Goal: Task Accomplishment & Management: Use online tool/utility

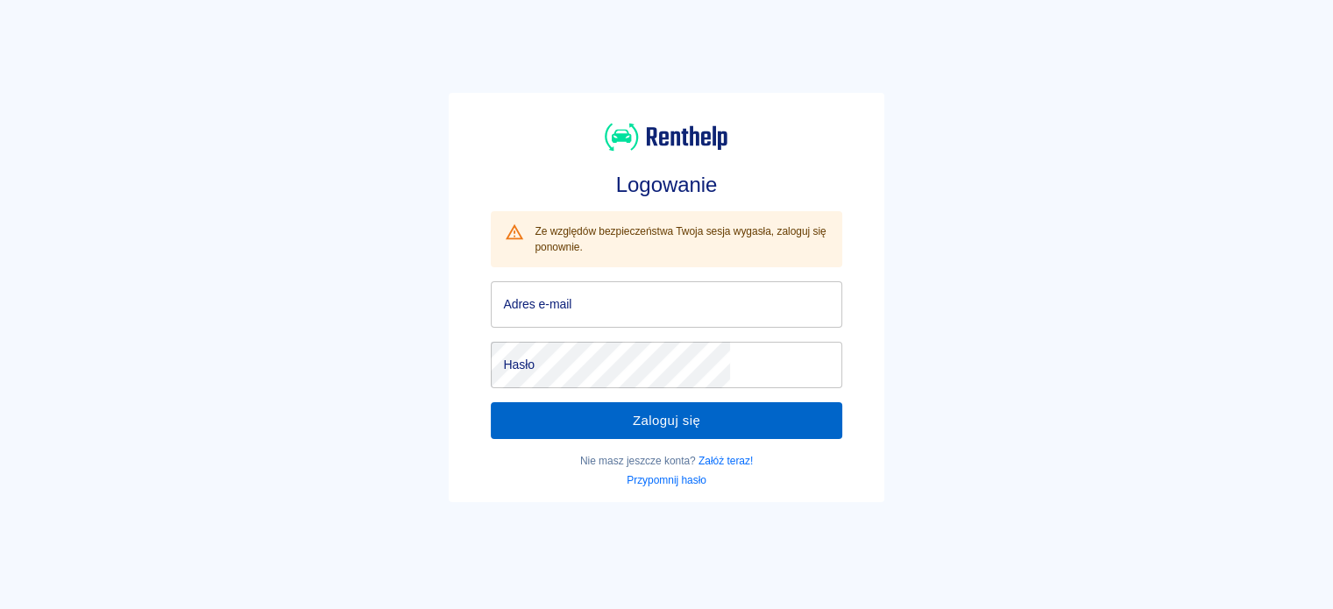
type input "[EMAIL_ADDRESS][DOMAIN_NAME]"
click at [730, 427] on button "Zaloguj się" at bounding box center [666, 420] width 350 height 37
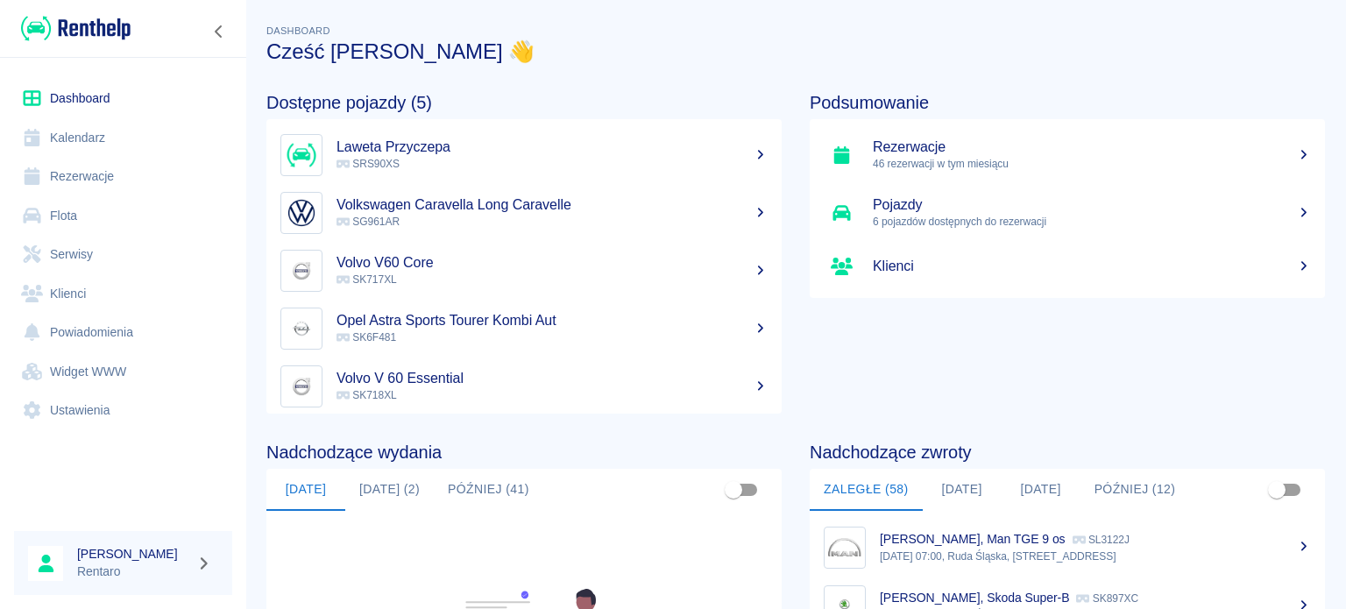
drag, startPoint x: 77, startPoint y: 132, endPoint x: 152, endPoint y: 152, distance: 76.9
click at [77, 132] on link "Kalendarz" at bounding box center [123, 137] width 218 height 39
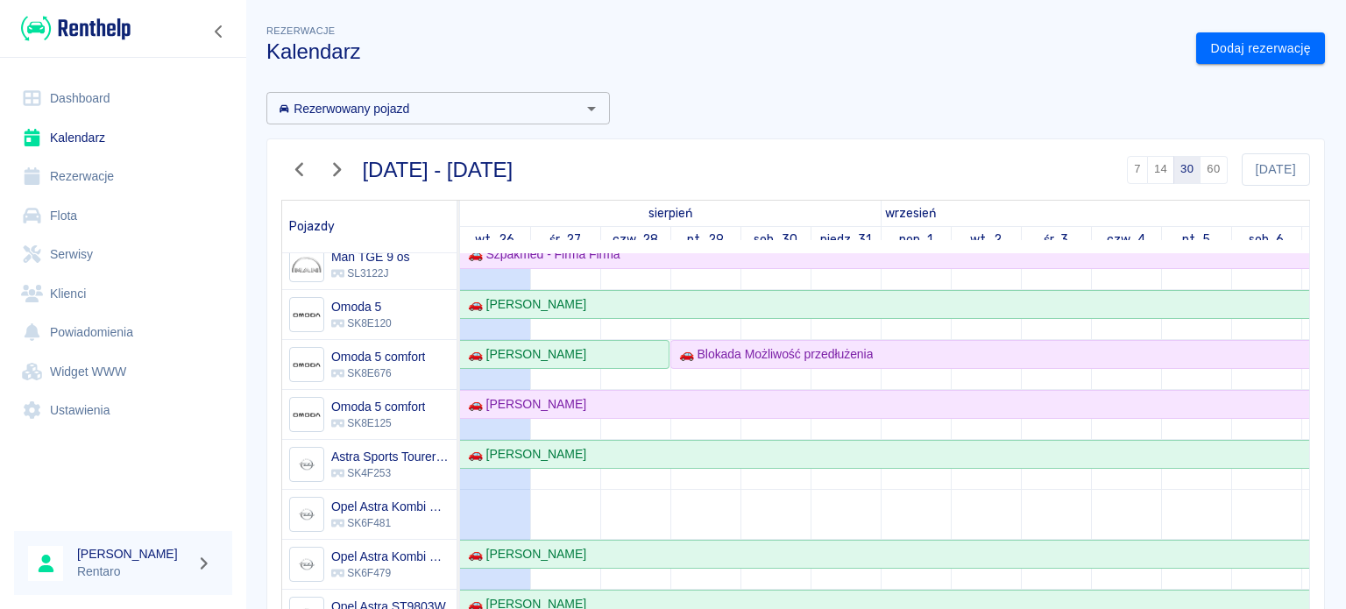
scroll to position [701, 0]
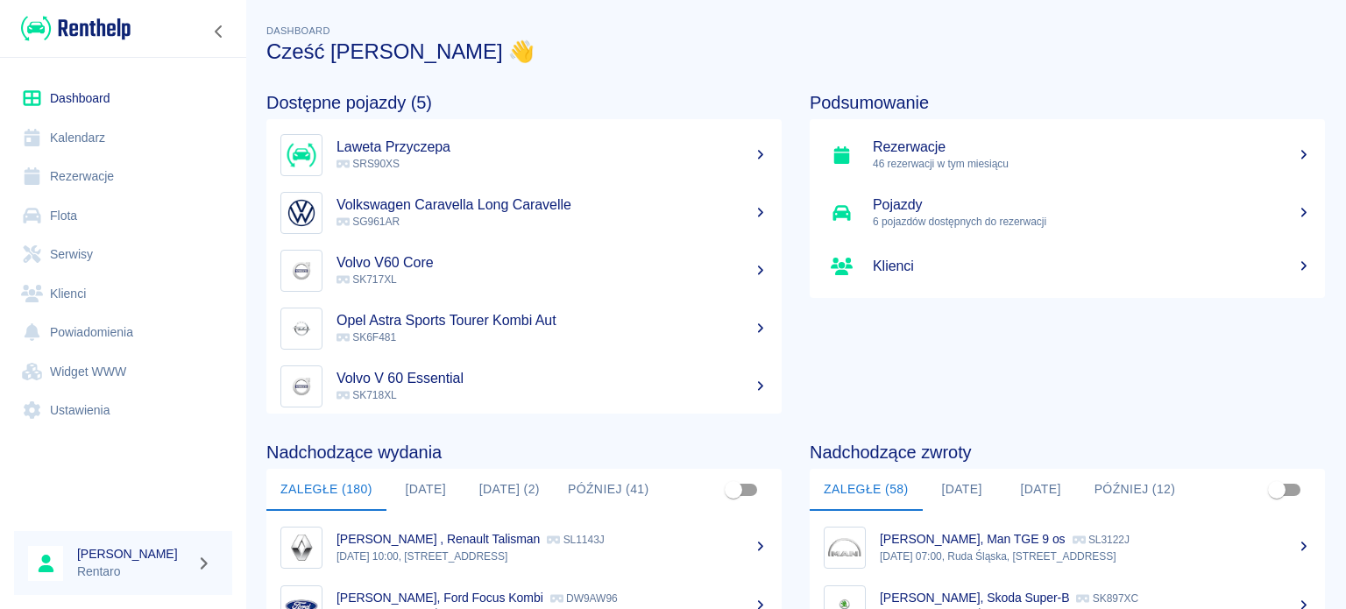
click at [55, 121] on link "Kalendarz" at bounding box center [123, 137] width 218 height 39
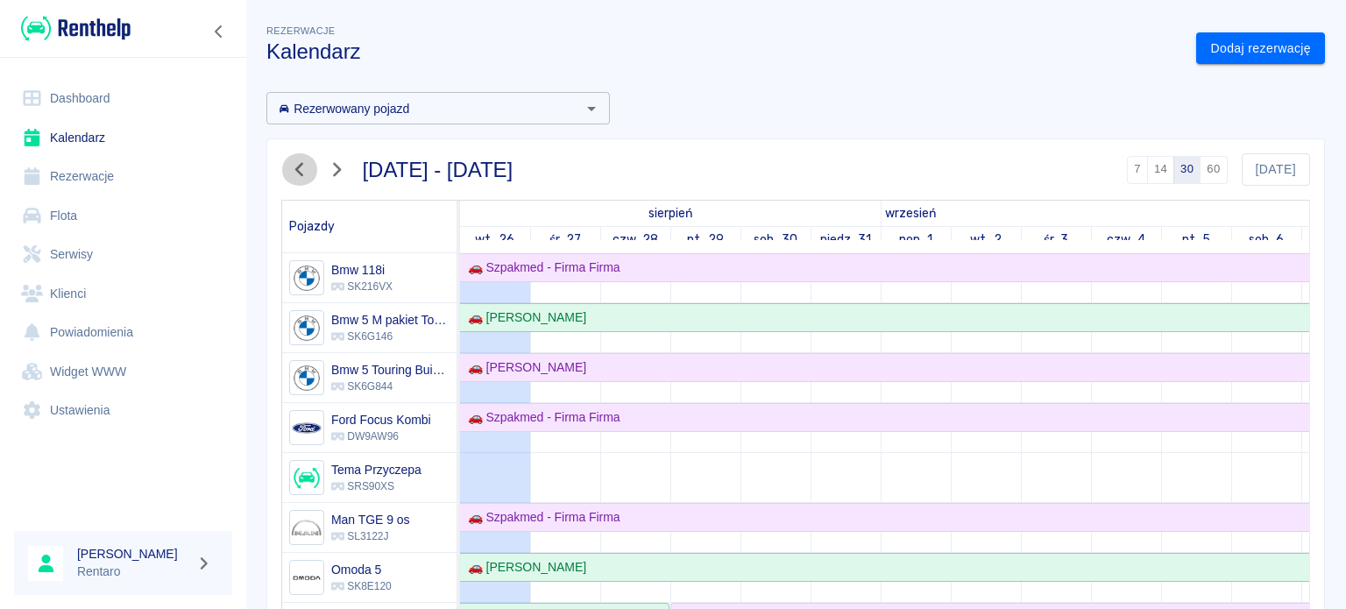
click at [312, 171] on button "button" at bounding box center [299, 169] width 37 height 32
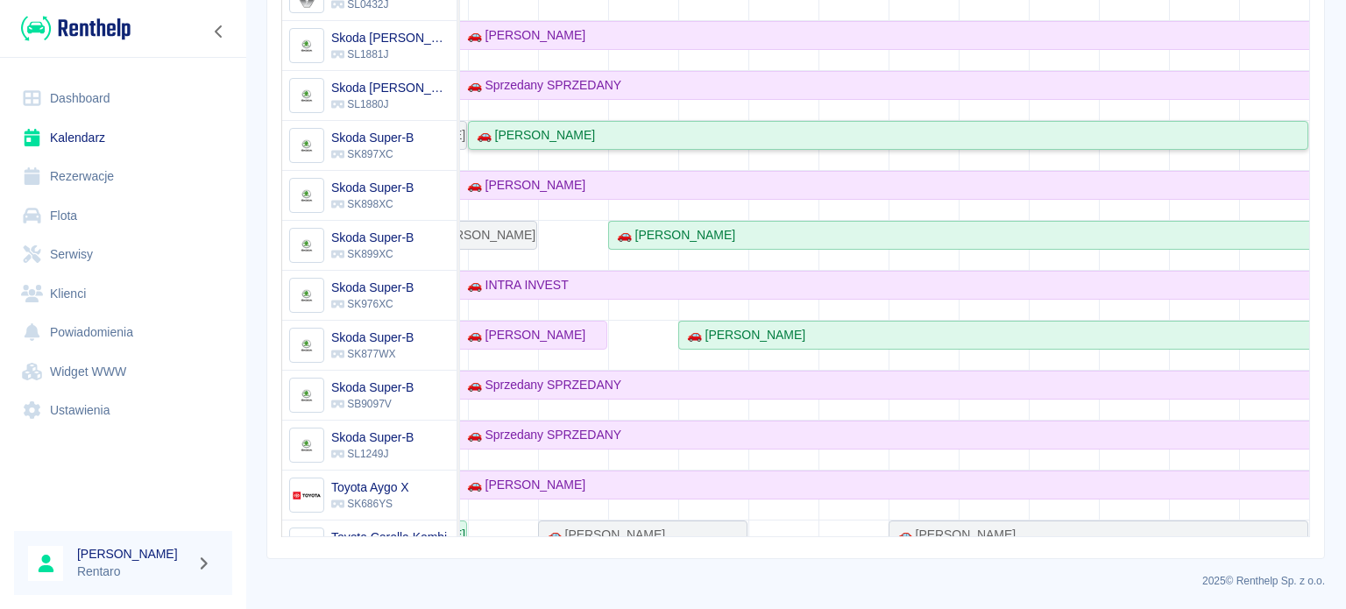
click at [649, 131] on div "🚗 Grzegorz Wolański" at bounding box center [888, 135] width 837 height 18
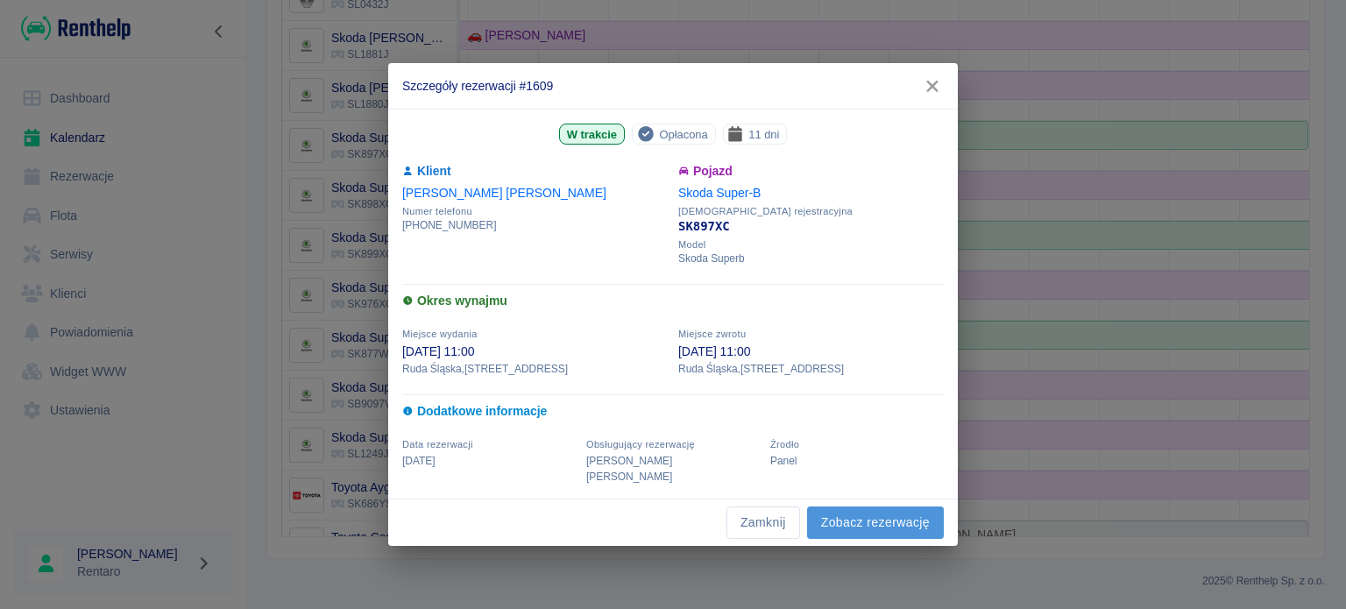
click at [854, 521] on link "Zobacz rezerwację" at bounding box center [875, 522] width 137 height 32
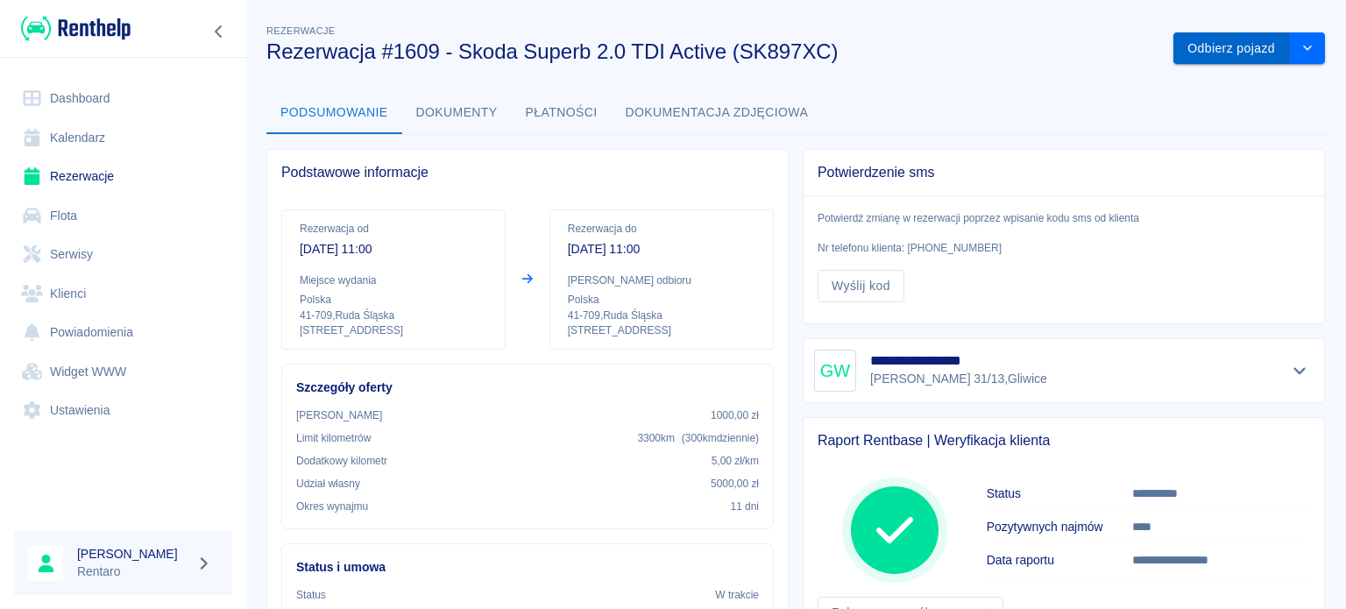
click at [1203, 48] on button "Odbierz pojazd" at bounding box center [1231, 48] width 117 height 32
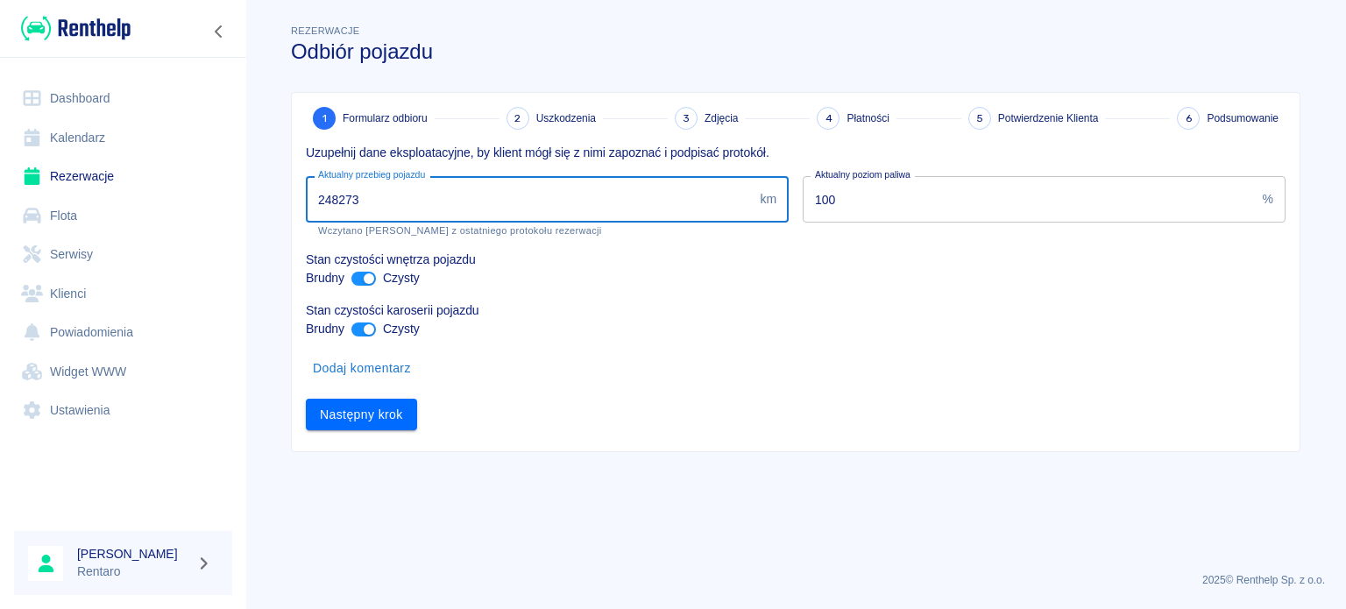
click at [582, 197] on input "248273" at bounding box center [529, 199] width 447 height 46
click at [582, 196] on input "248273" at bounding box center [529, 199] width 447 height 46
type input "249726"
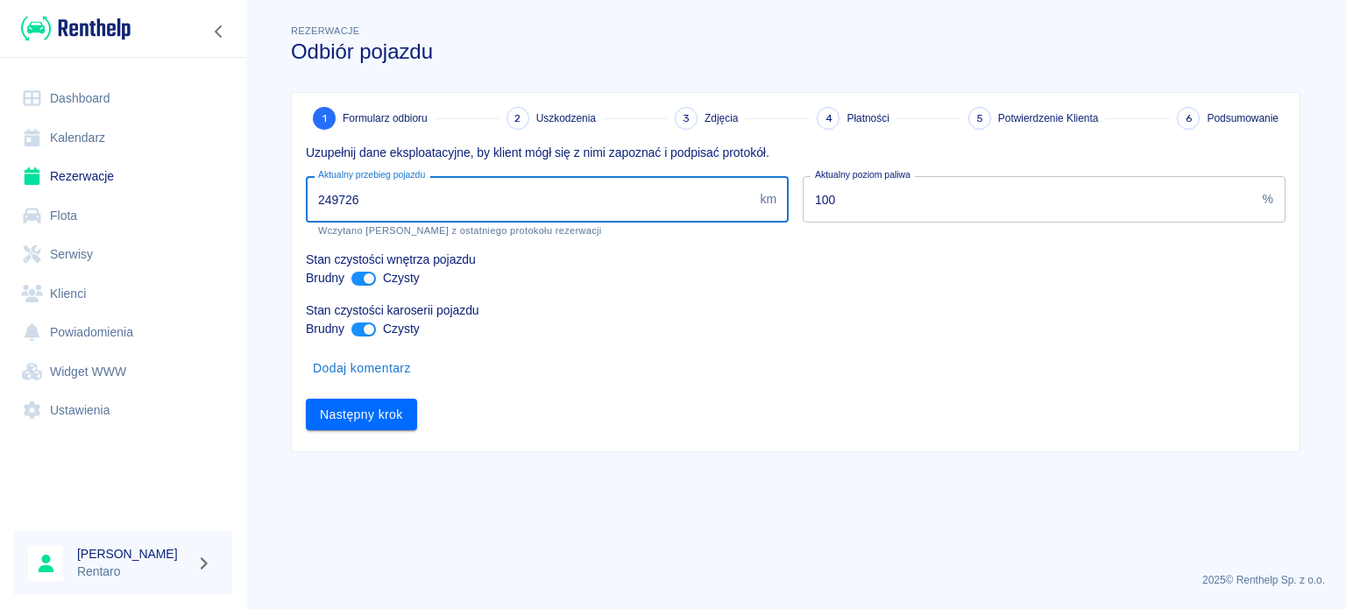
click at [396, 392] on div "Następny krok" at bounding box center [789, 408] width 994 height 46
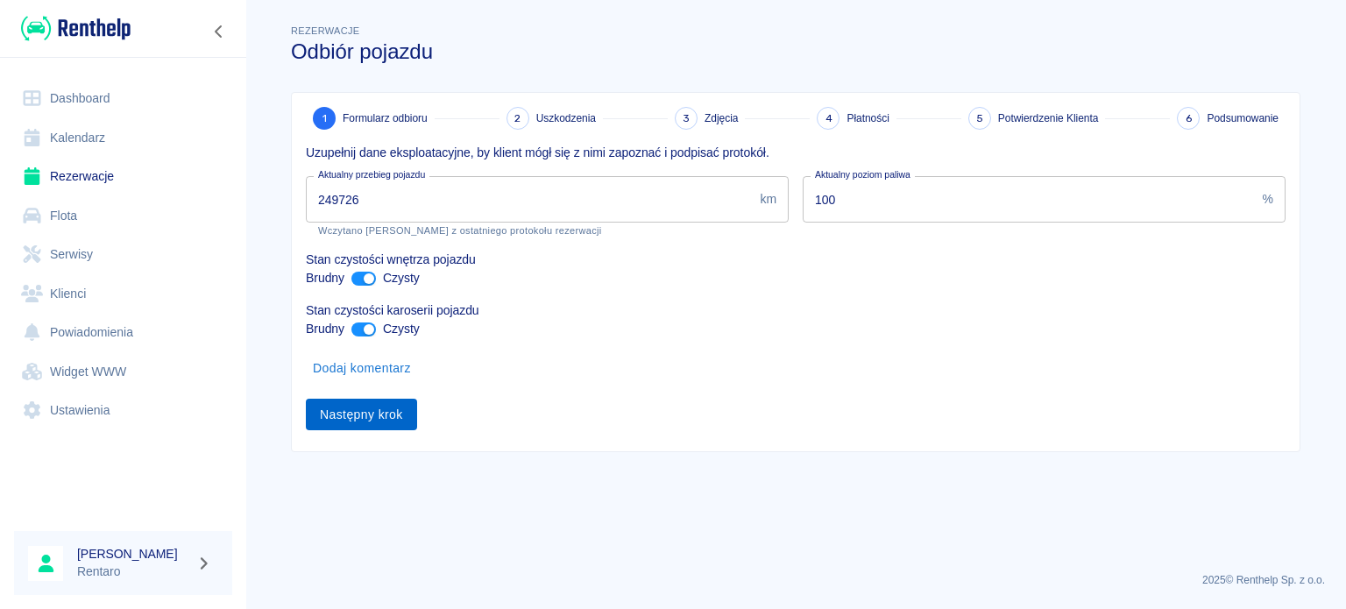
click at [407, 423] on button "Następny krok" at bounding box center [361, 415] width 111 height 32
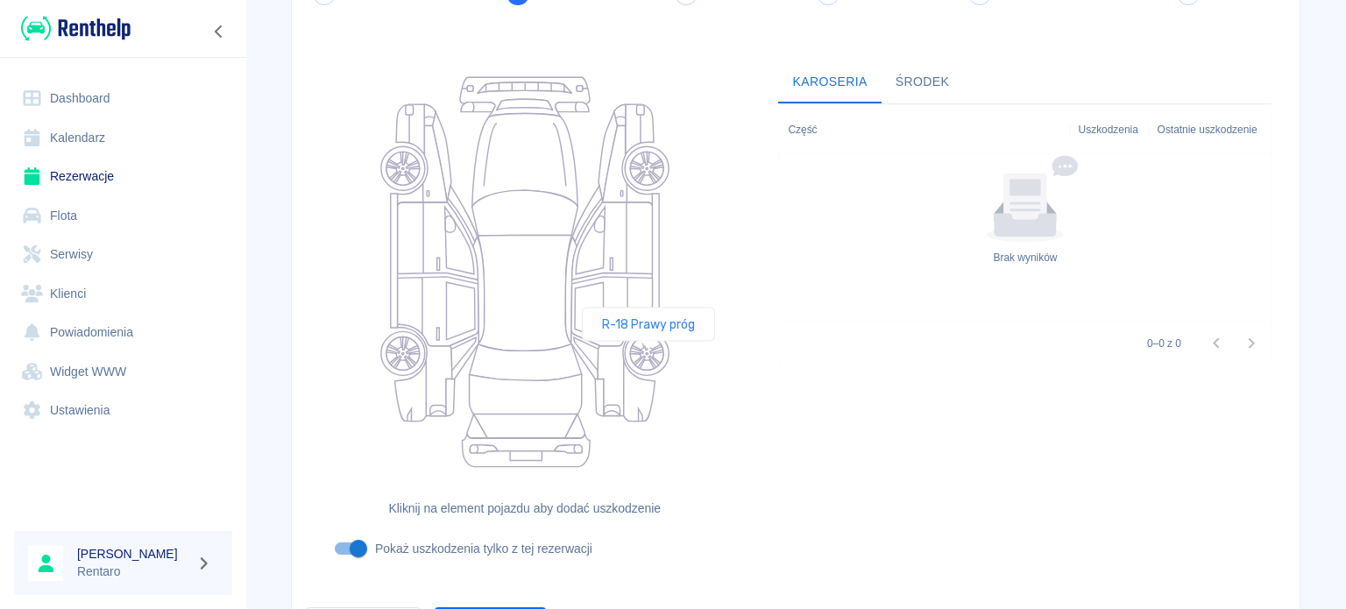
scroll to position [227, 0]
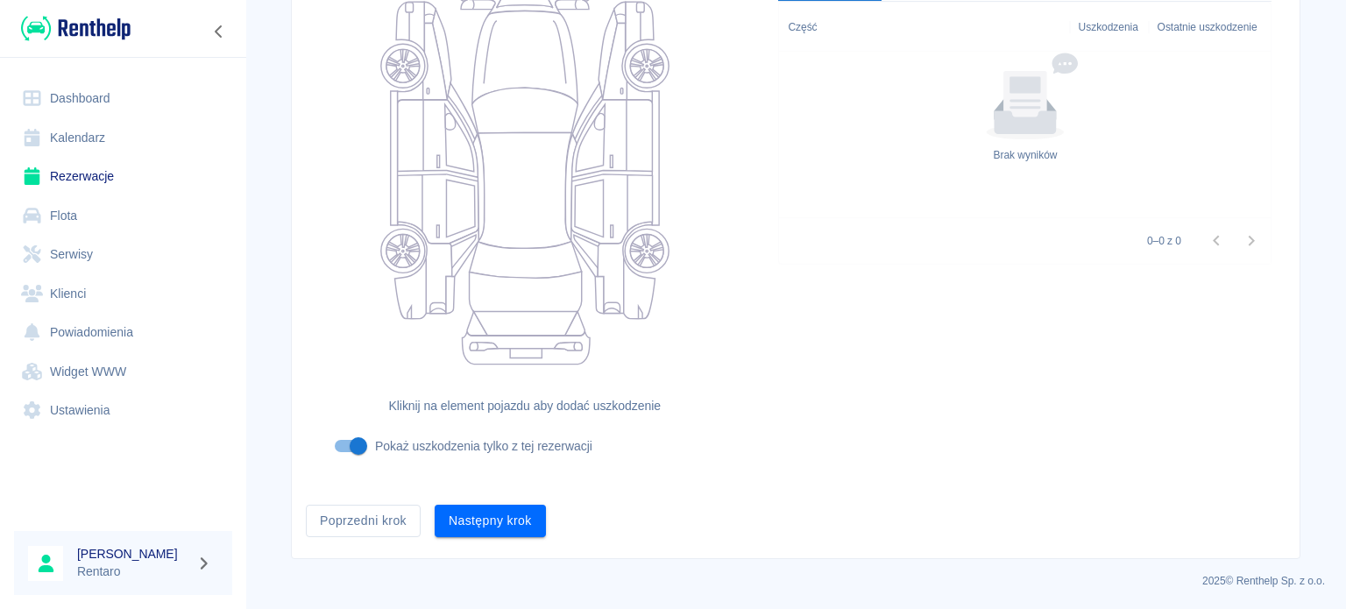
click at [540, 527] on div "Poprzedni krok Następny krok" at bounding box center [789, 514] width 994 height 46
click at [533, 521] on button "Następny krok" at bounding box center [490, 521] width 111 height 32
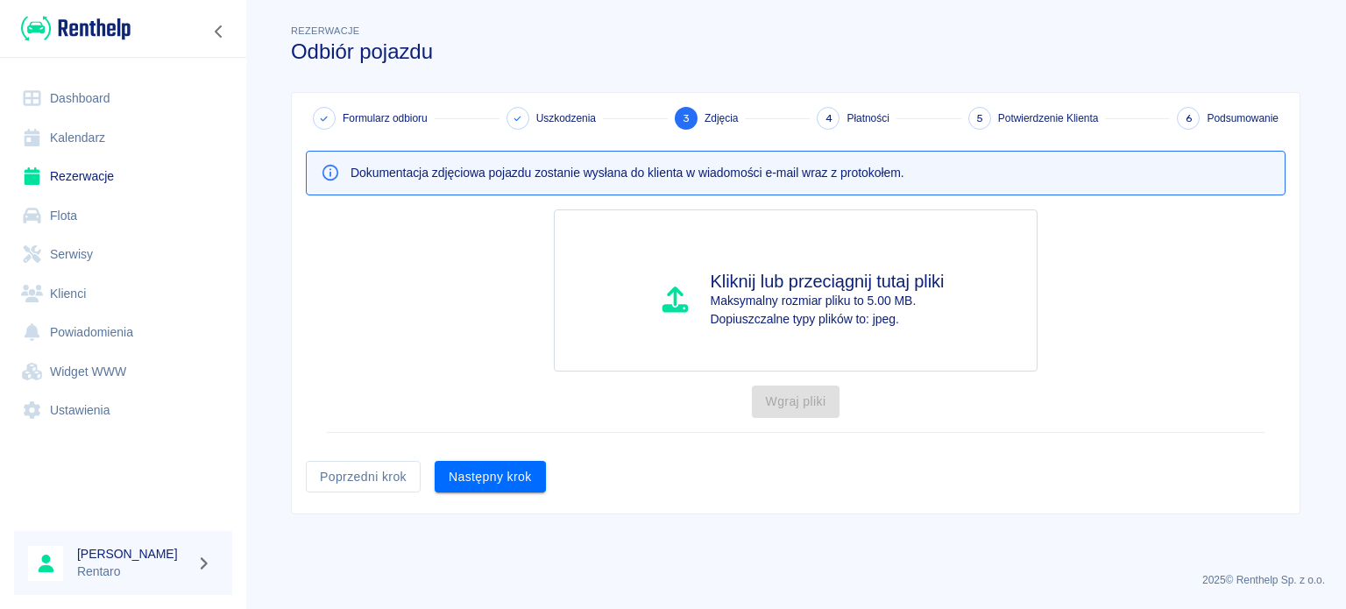
scroll to position [0, 0]
click at [474, 474] on button "Następny krok" at bounding box center [490, 477] width 111 height 32
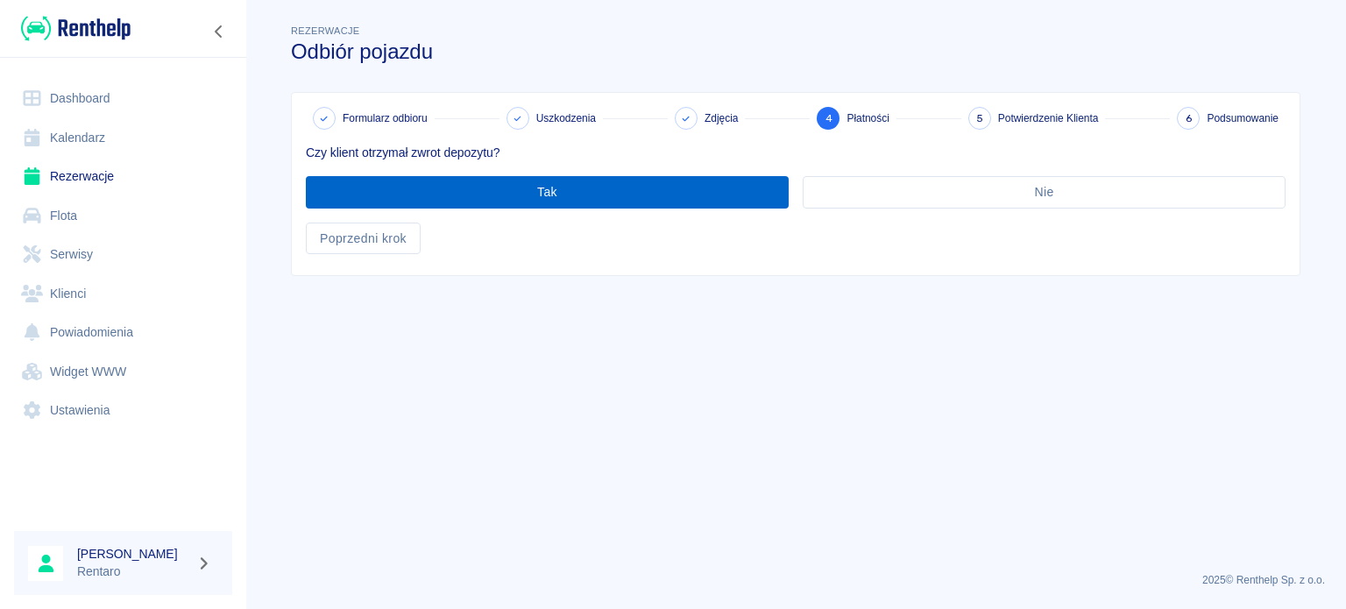
click at [555, 192] on button "Tak" at bounding box center [547, 192] width 483 height 32
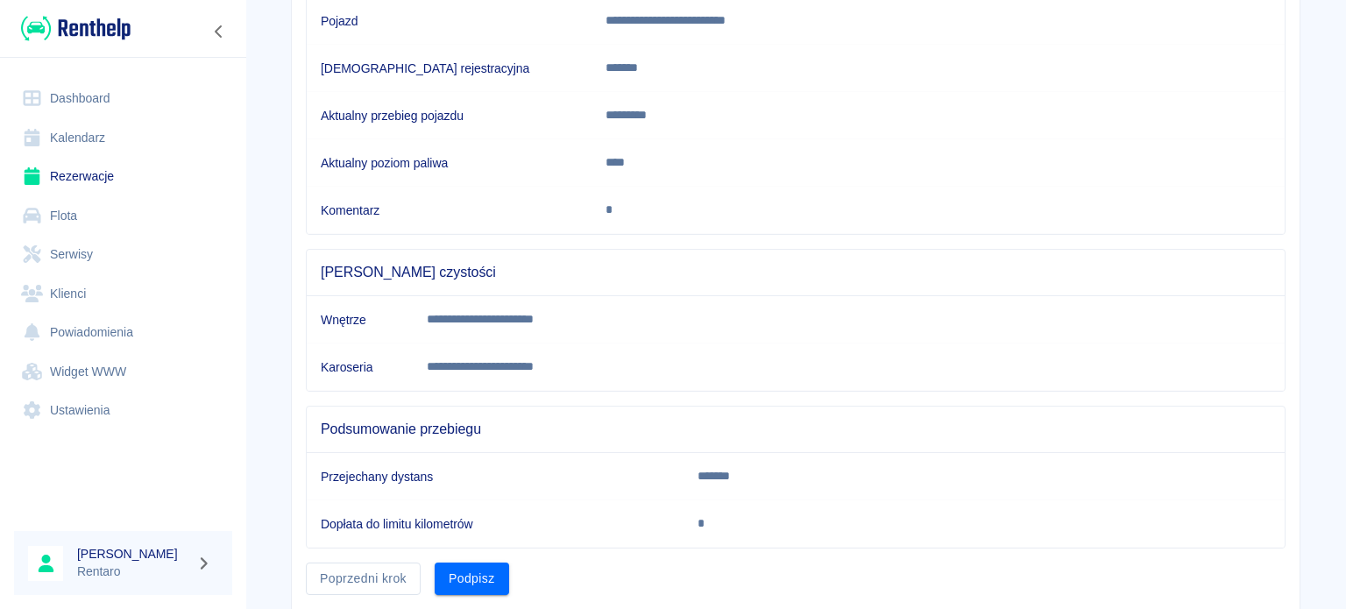
scroll to position [328, 0]
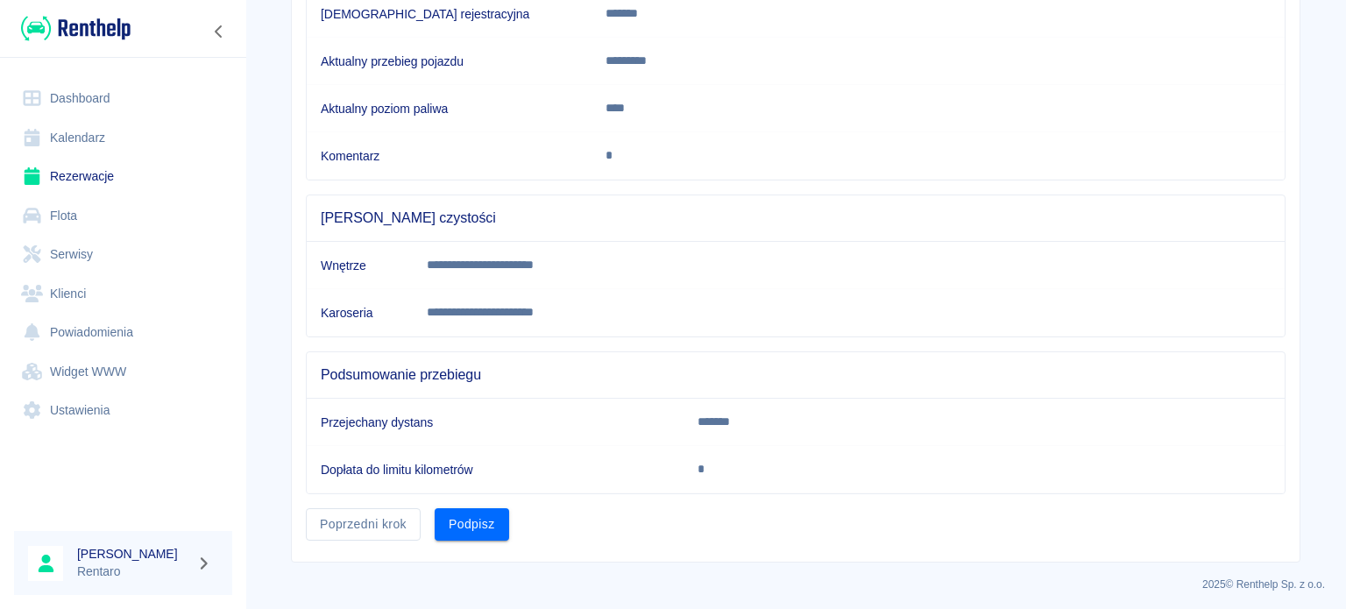
click at [490, 527] on button "Podpisz" at bounding box center [472, 524] width 74 height 32
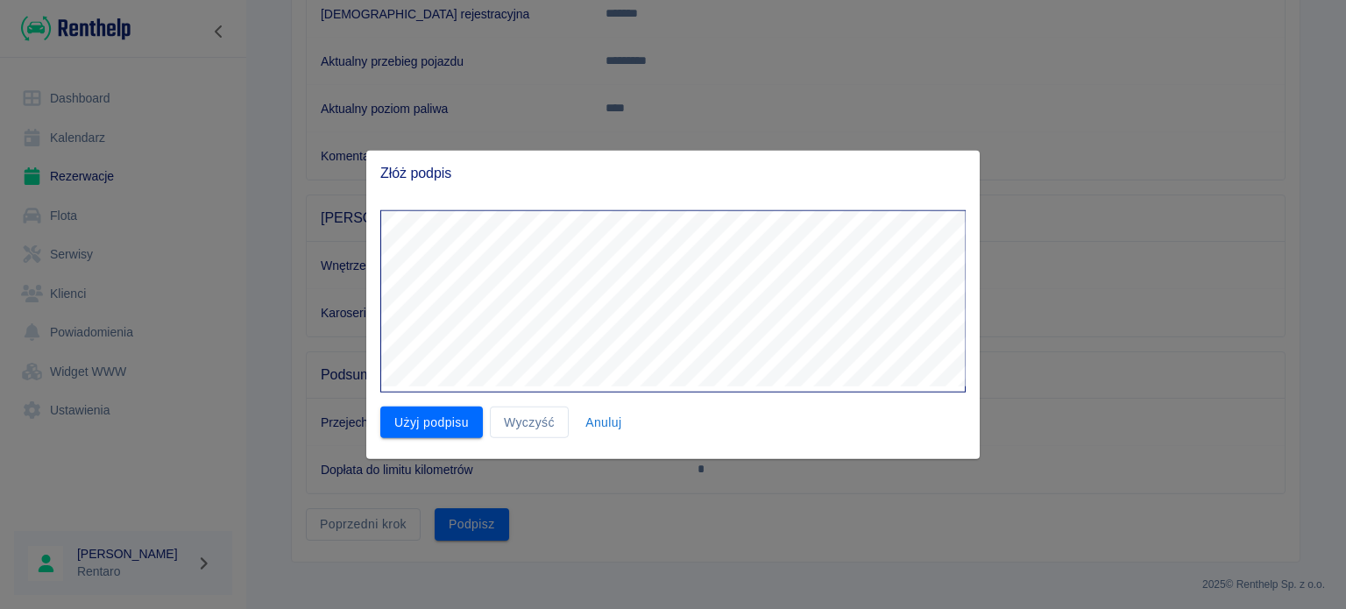
click at [449, 421] on button "Użyj podpisu" at bounding box center [431, 422] width 103 height 32
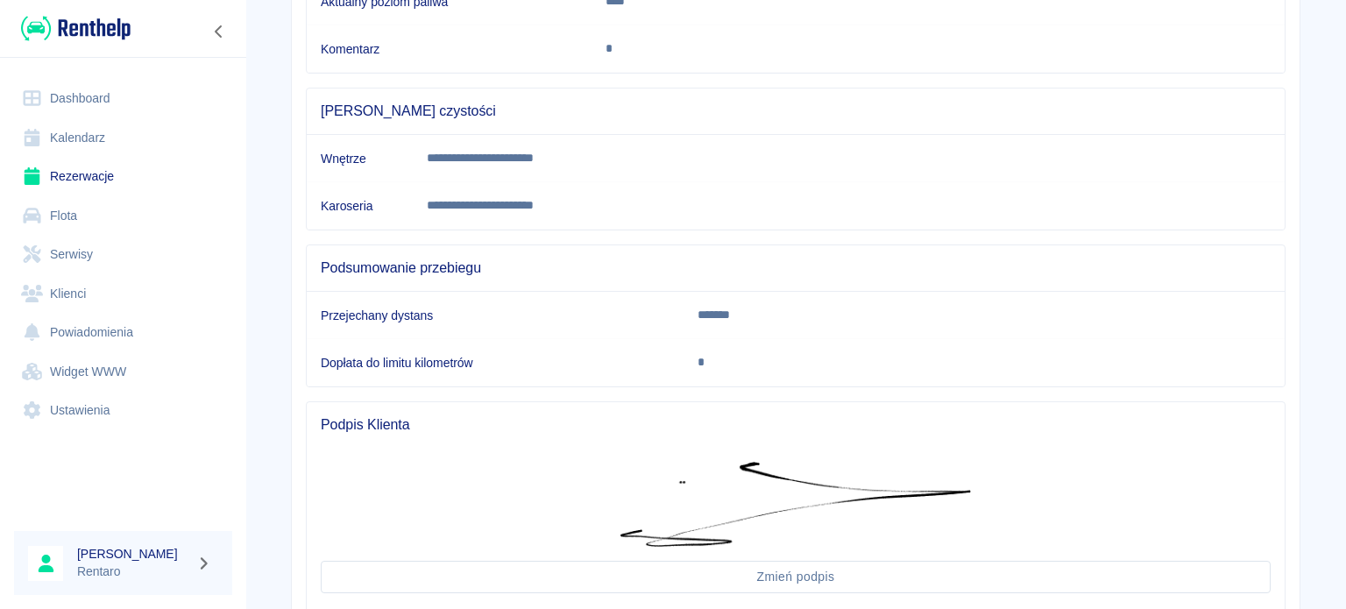
scroll to position [554, 0]
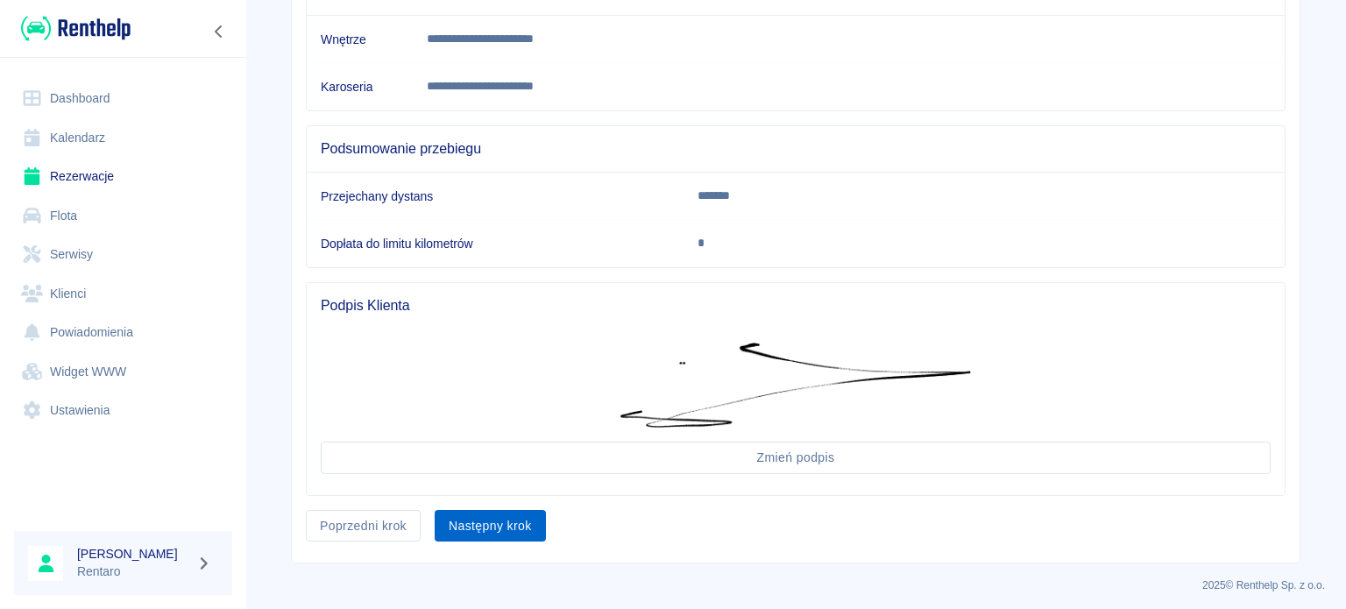
click at [501, 530] on button "Następny krok" at bounding box center [490, 526] width 111 height 32
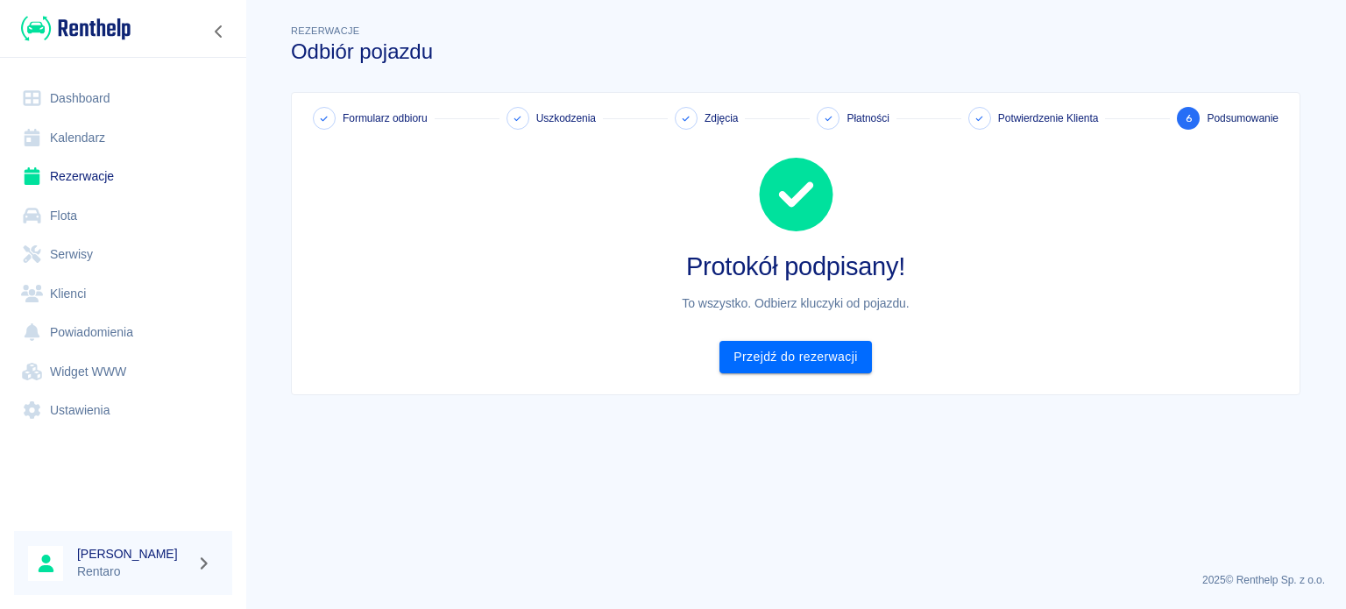
scroll to position [0, 0]
click at [849, 351] on link "Przejdź do rezerwacji" at bounding box center [795, 357] width 152 height 32
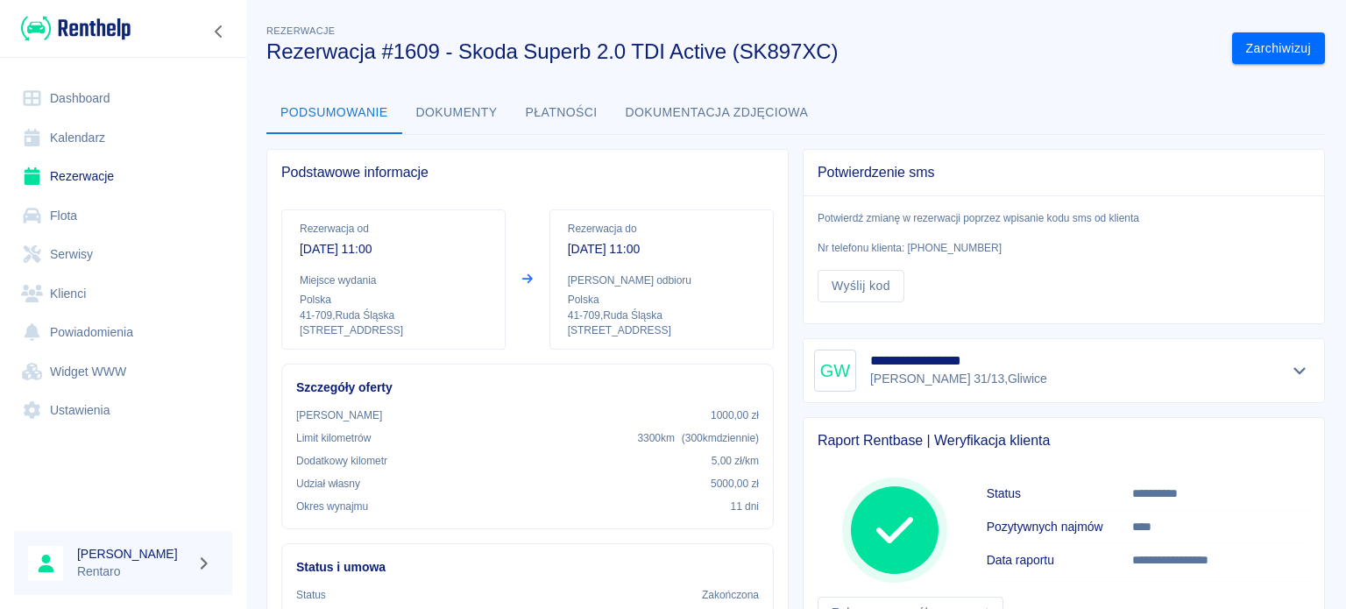
click at [82, 136] on link "Kalendarz" at bounding box center [123, 137] width 218 height 39
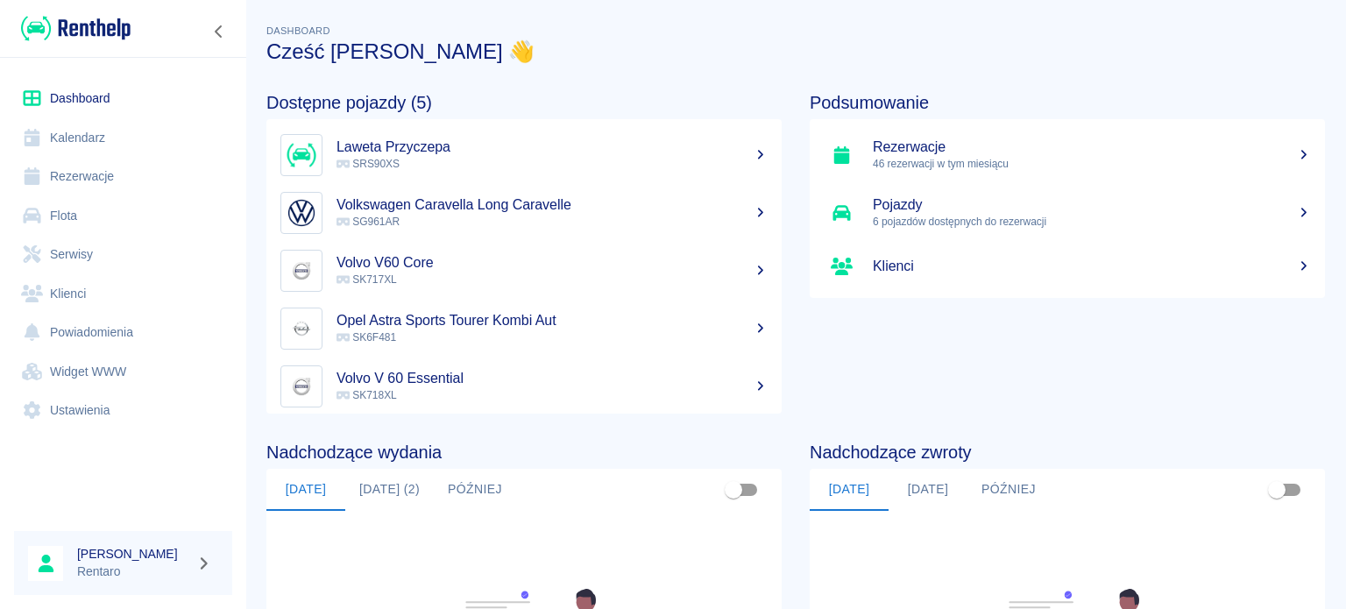
click at [105, 140] on link "Kalendarz" at bounding box center [123, 137] width 218 height 39
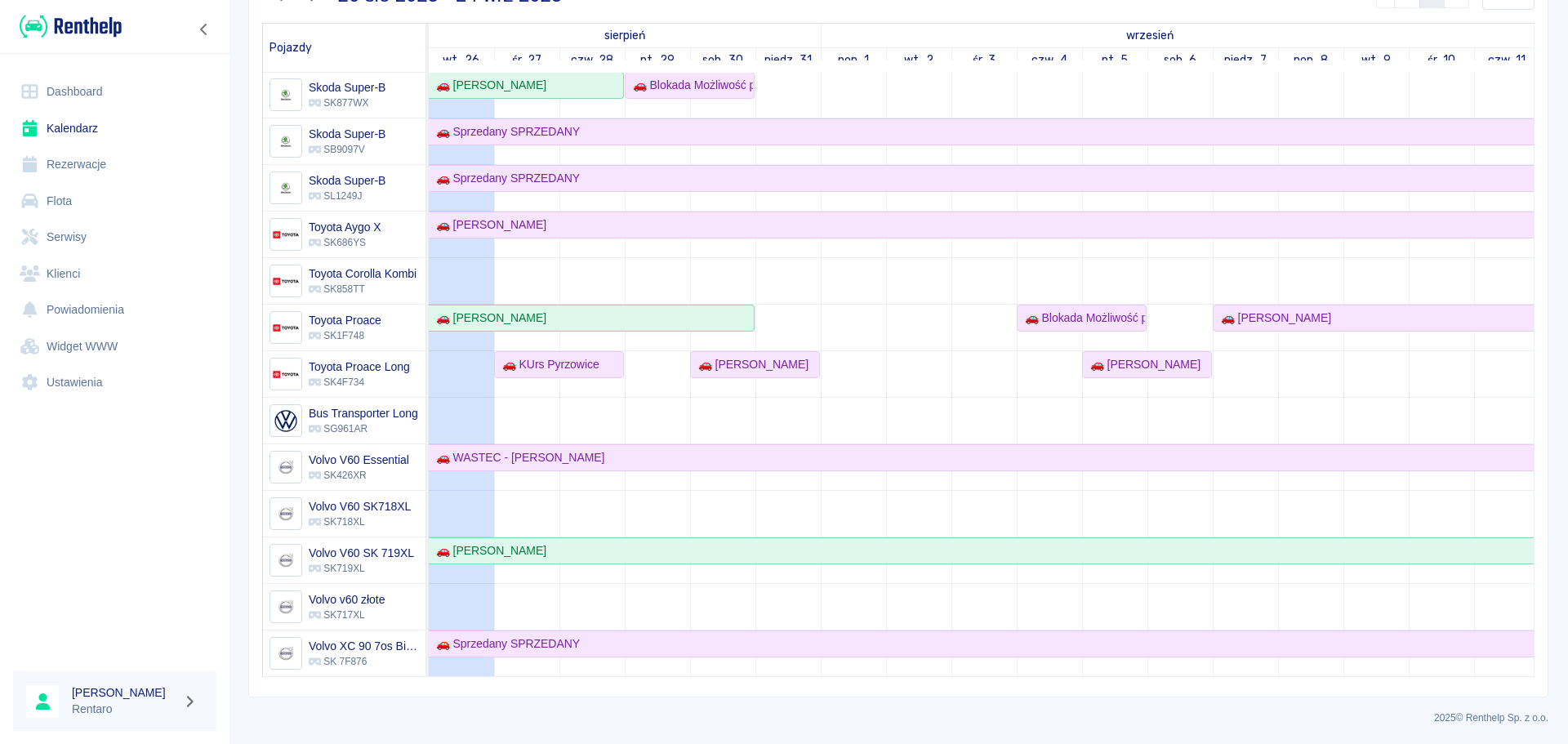
scroll to position [1263, 0]
